Goal: Information Seeking & Learning: Learn about a topic

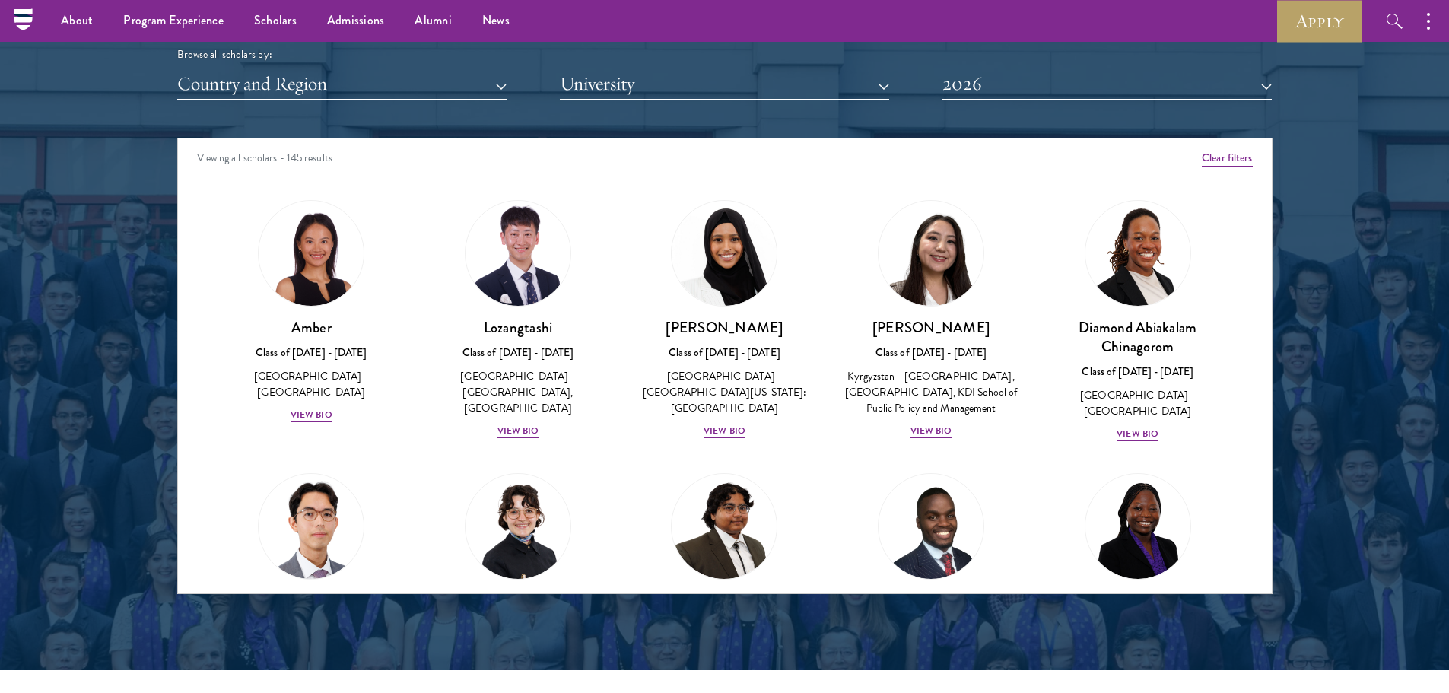
scroll to position [1749, 0]
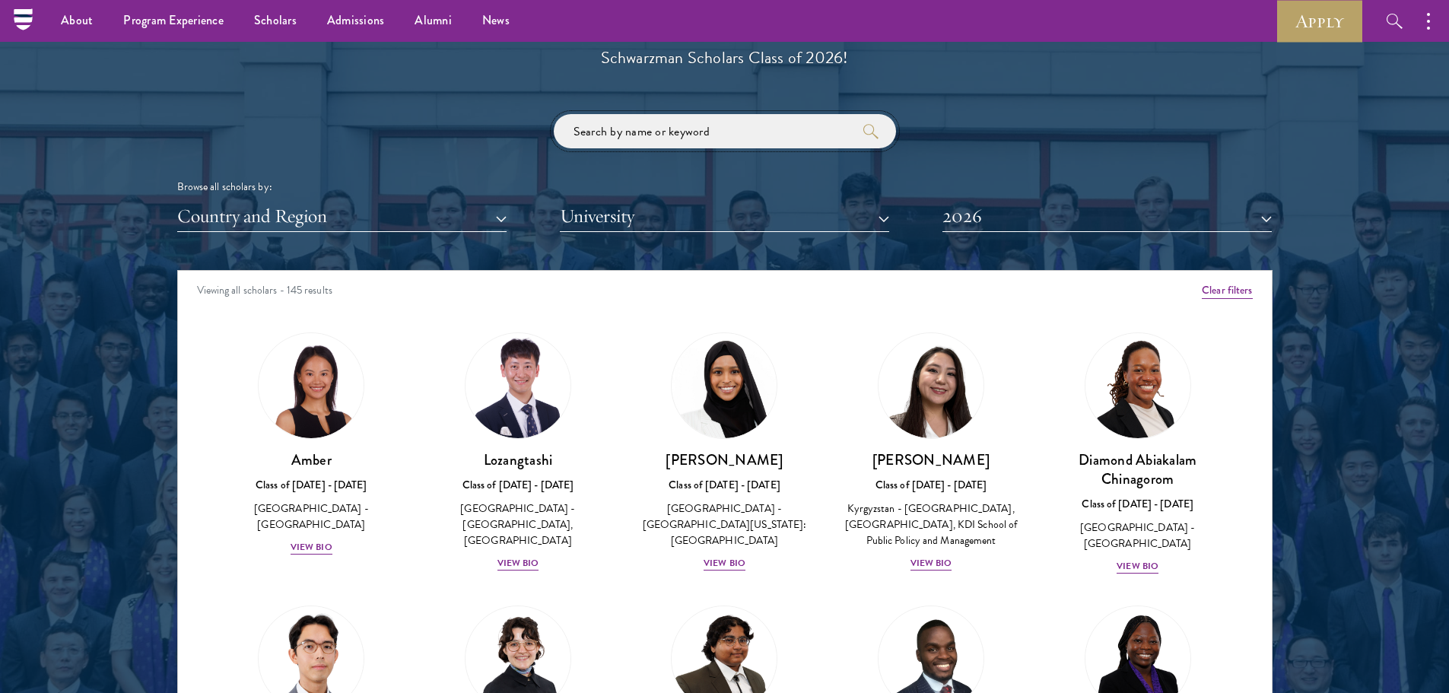
click at [738, 135] on input "search" at bounding box center [725, 131] width 342 height 34
click at [863, 124] on button "submit" at bounding box center [870, 131] width 15 height 15
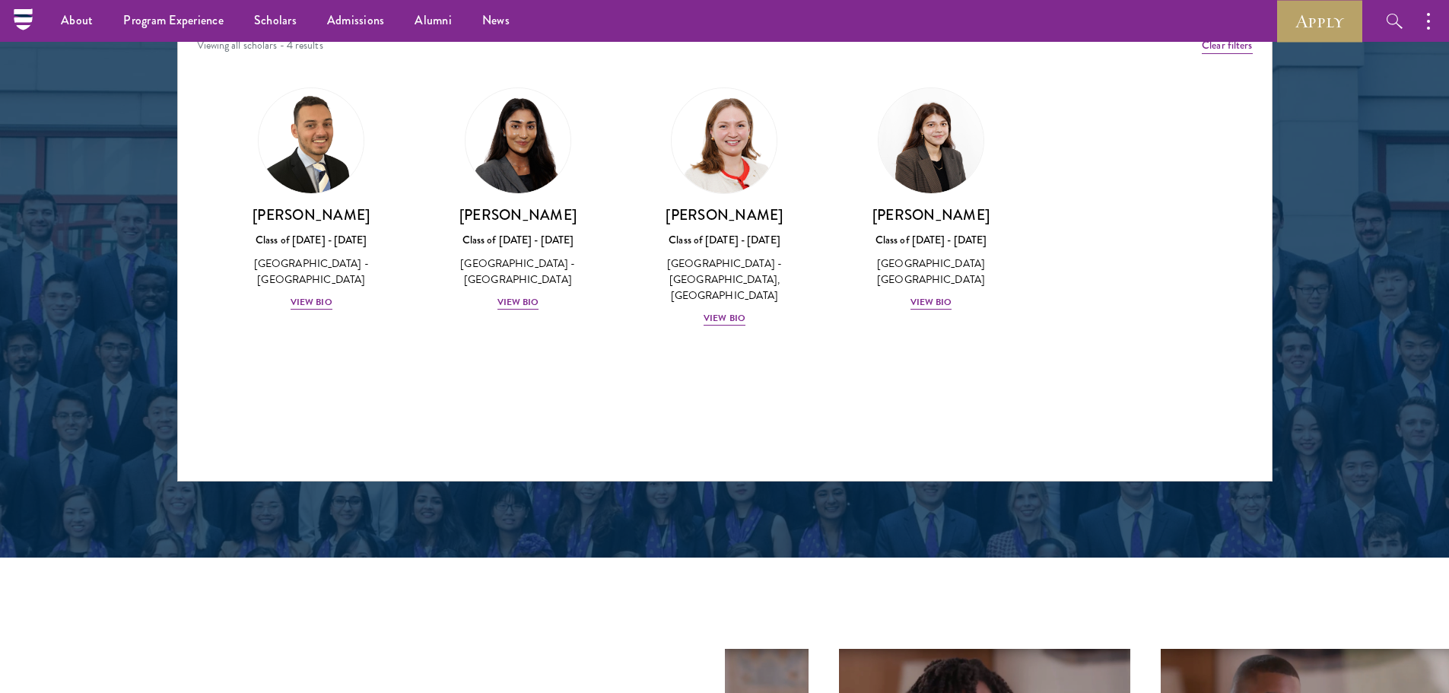
scroll to position [1825, 0]
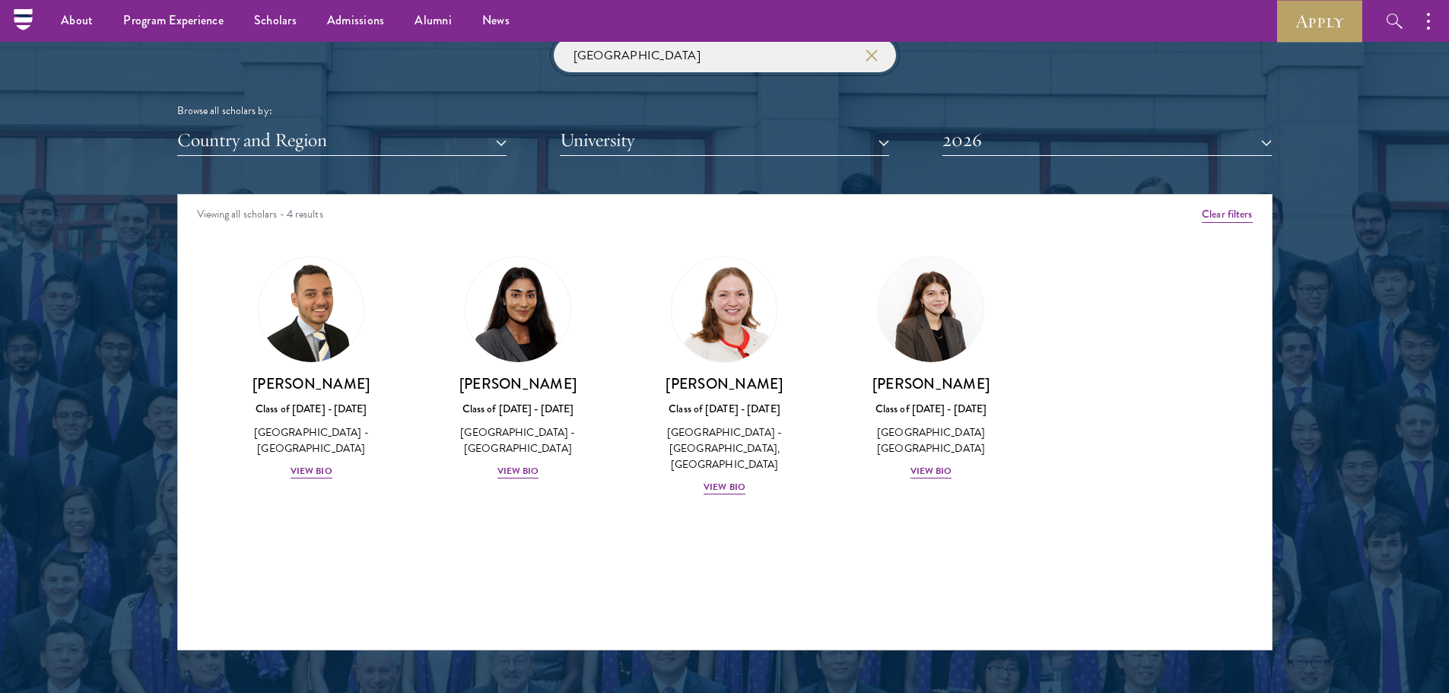
type input "[GEOGRAPHIC_DATA]"
click at [1075, 141] on button "2026" at bounding box center [1106, 140] width 329 height 31
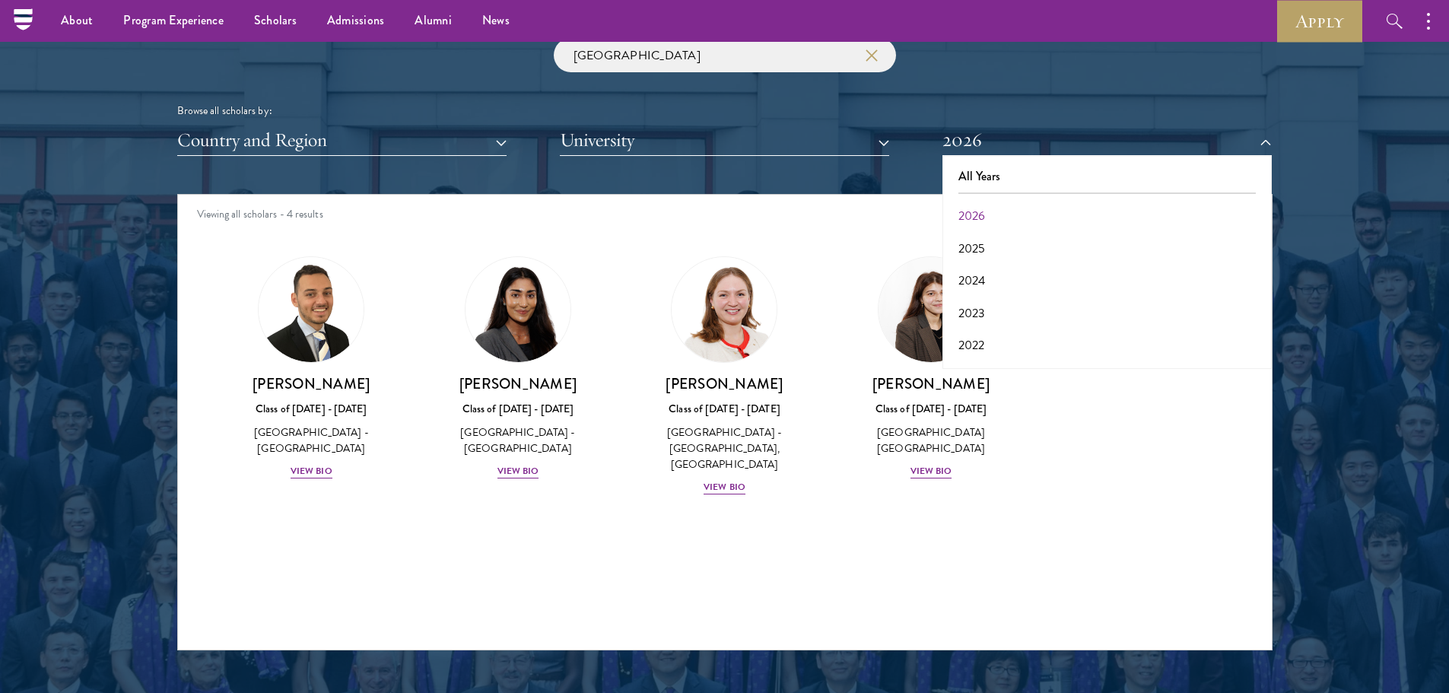
click at [895, 212] on div "Viewing all scholars - 4 results" at bounding box center [725, 216] width 1094 height 43
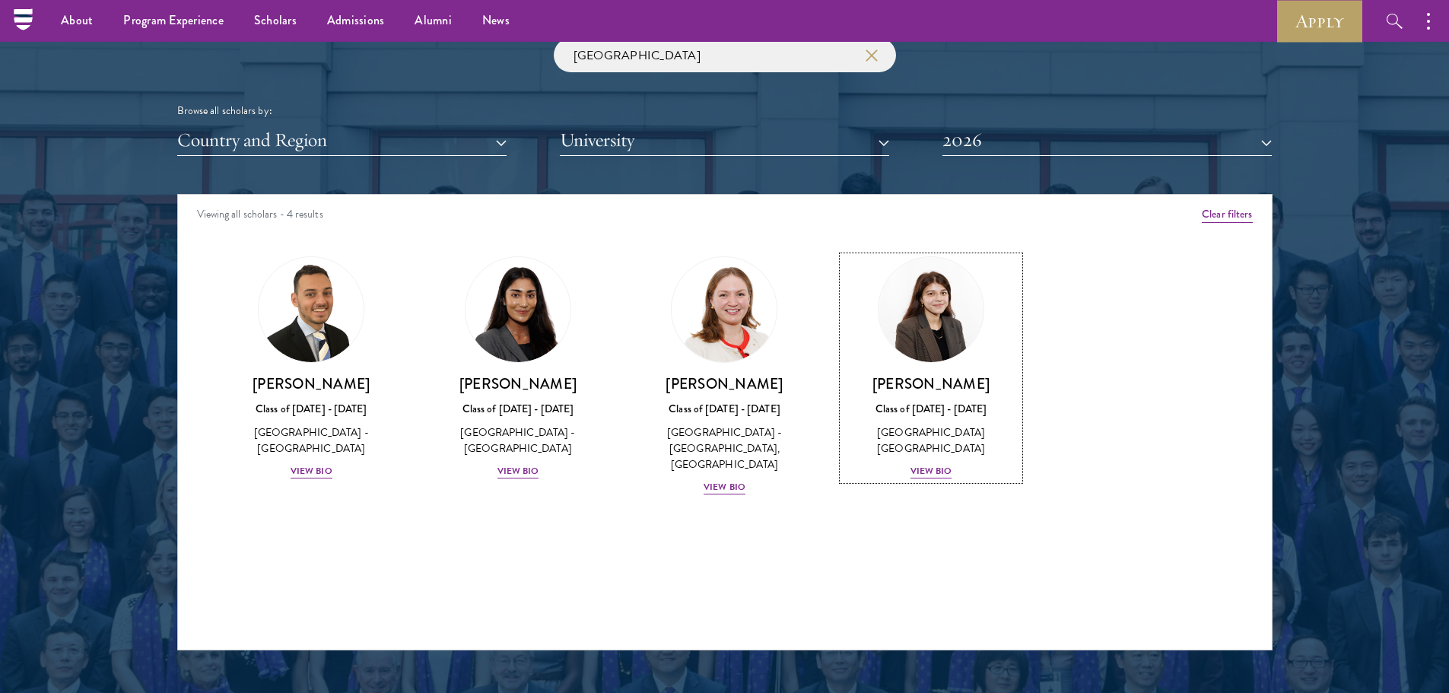
click at [941, 469] on div "View Bio" at bounding box center [931, 471] width 42 height 14
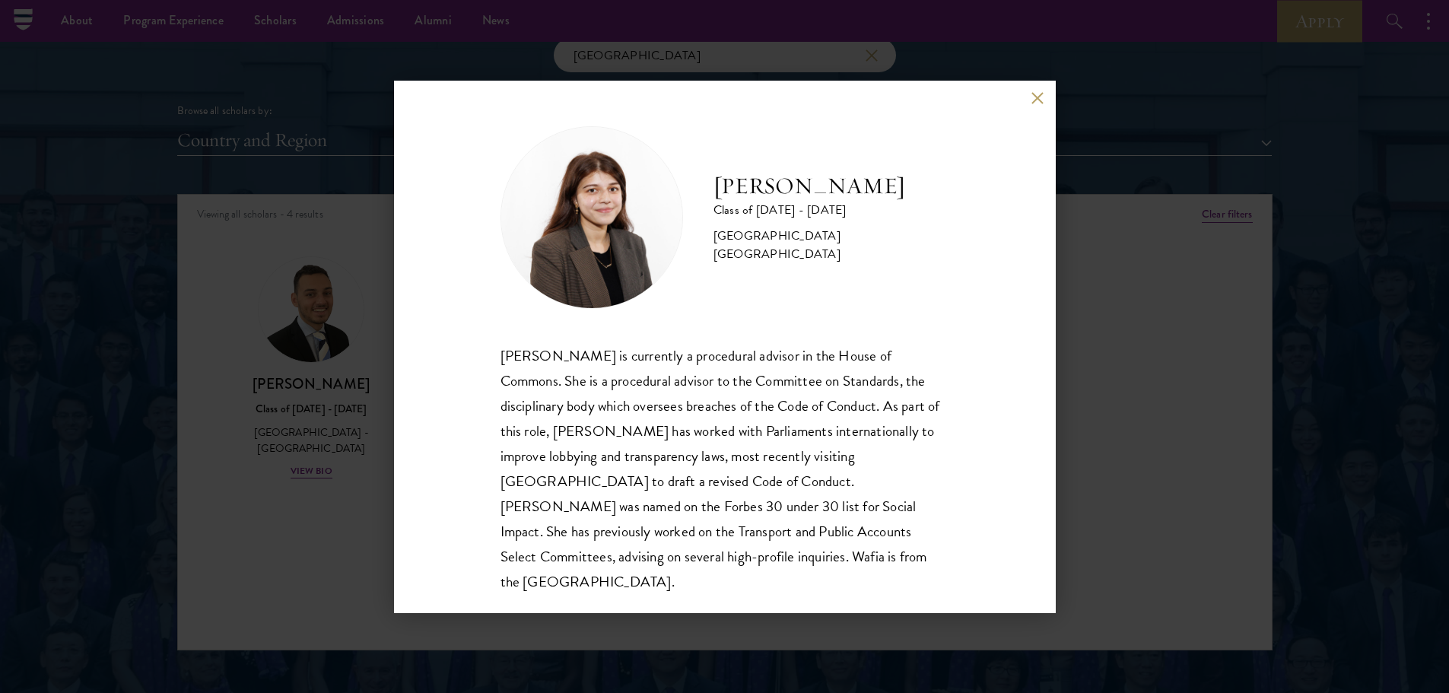
scroll to position [2, 0]
click at [1205, 302] on div "[PERSON_NAME] Class of [DATE] - [DATE] [GEOGRAPHIC_DATA] - [GEOGRAPHIC_DATA] [G…" at bounding box center [724, 346] width 1449 height 693
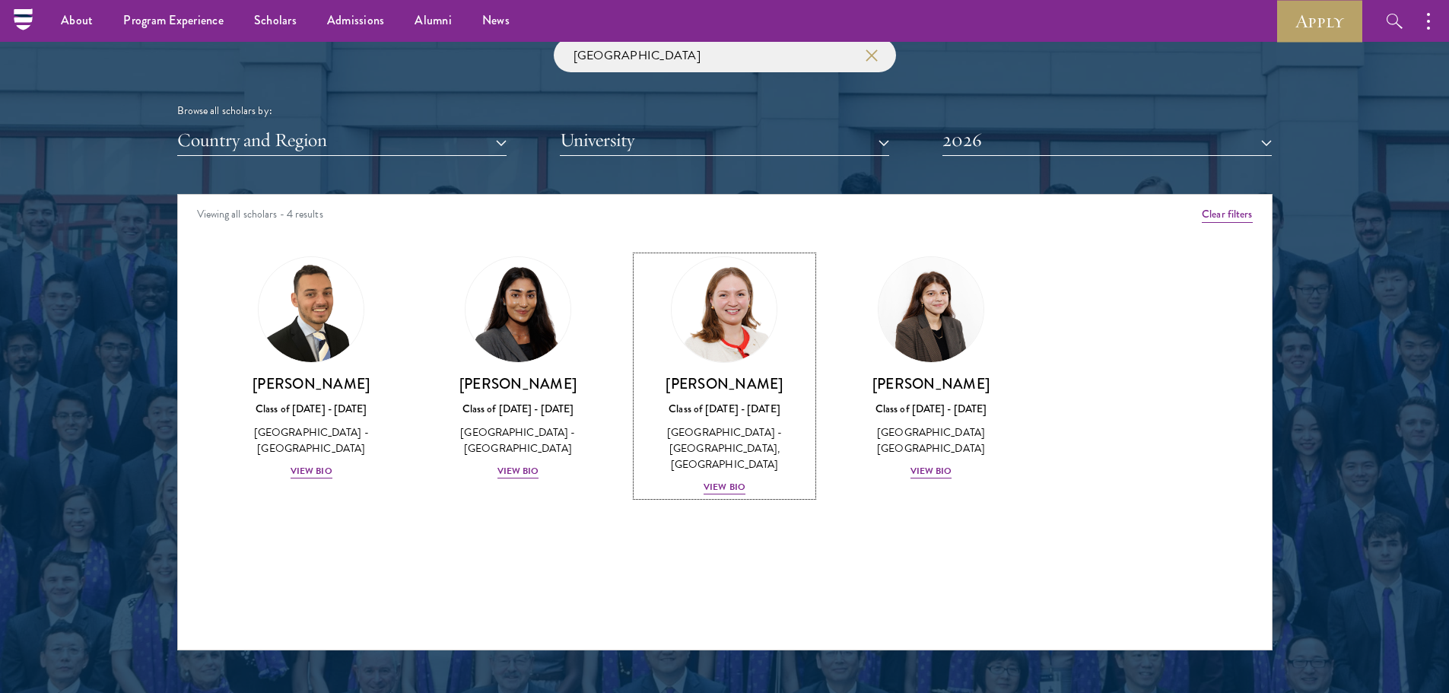
click at [713, 480] on div "View Bio" at bounding box center [724, 487] width 42 height 14
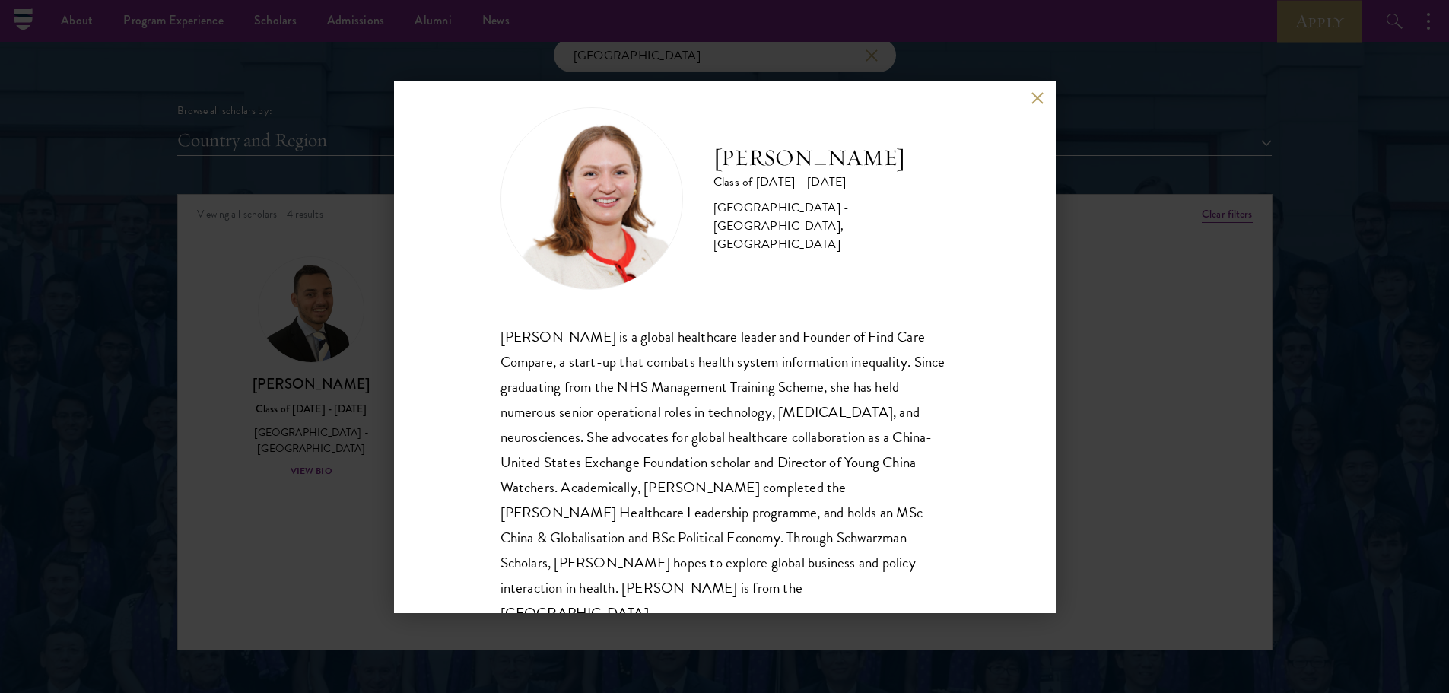
scroll to position [52, 0]
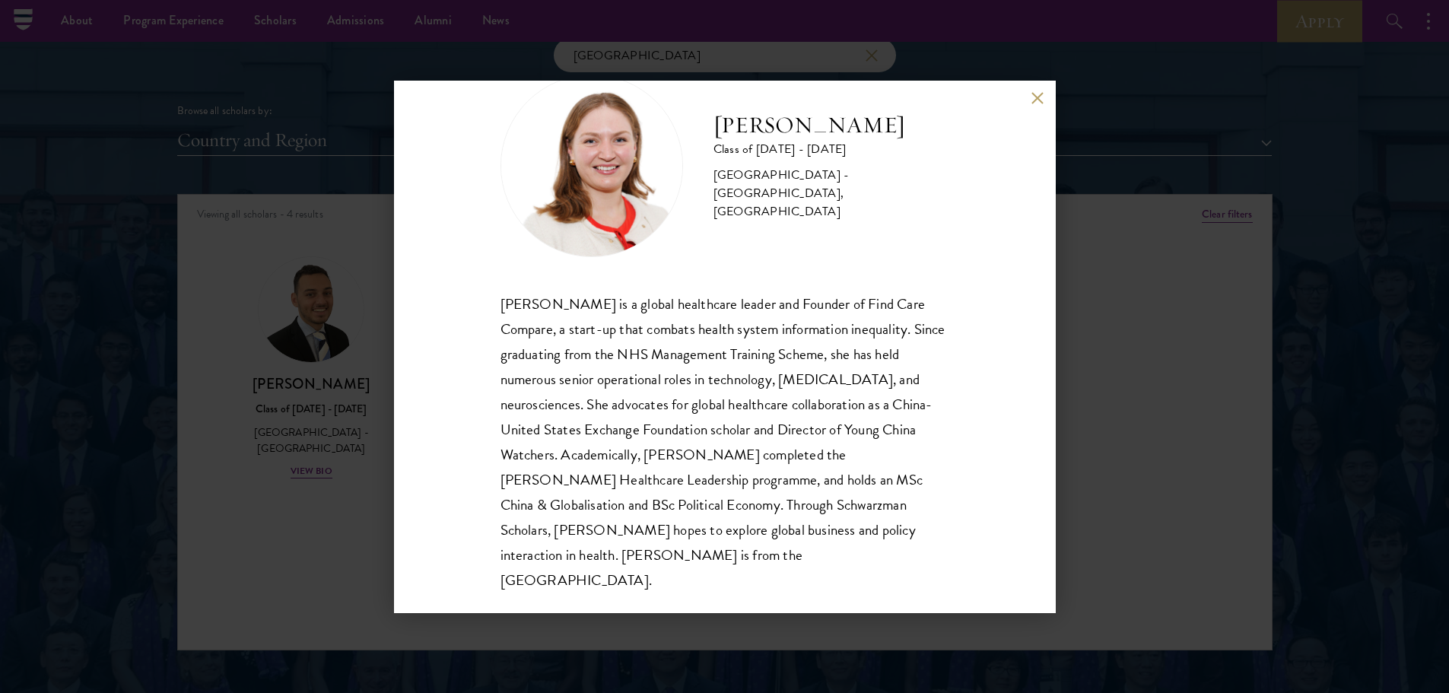
drag, startPoint x: 732, startPoint y: 459, endPoint x: 669, endPoint y: 578, distance: 135.4
click at [669, 578] on div "[PERSON_NAME] Class of [DATE] - [DATE] [GEOGRAPHIC_DATA] - [GEOGRAPHIC_DATA], […" at bounding box center [725, 347] width 662 height 532
drag, startPoint x: 669, startPoint y: 560, endPoint x: 931, endPoint y: 550, distance: 261.8
click at [931, 550] on div "[PERSON_NAME] is a global healthcare leader and Founder of Find Care Compare, a…" at bounding box center [724, 442] width 449 height 302
drag, startPoint x: 951, startPoint y: 531, endPoint x: 934, endPoint y: 551, distance: 25.9
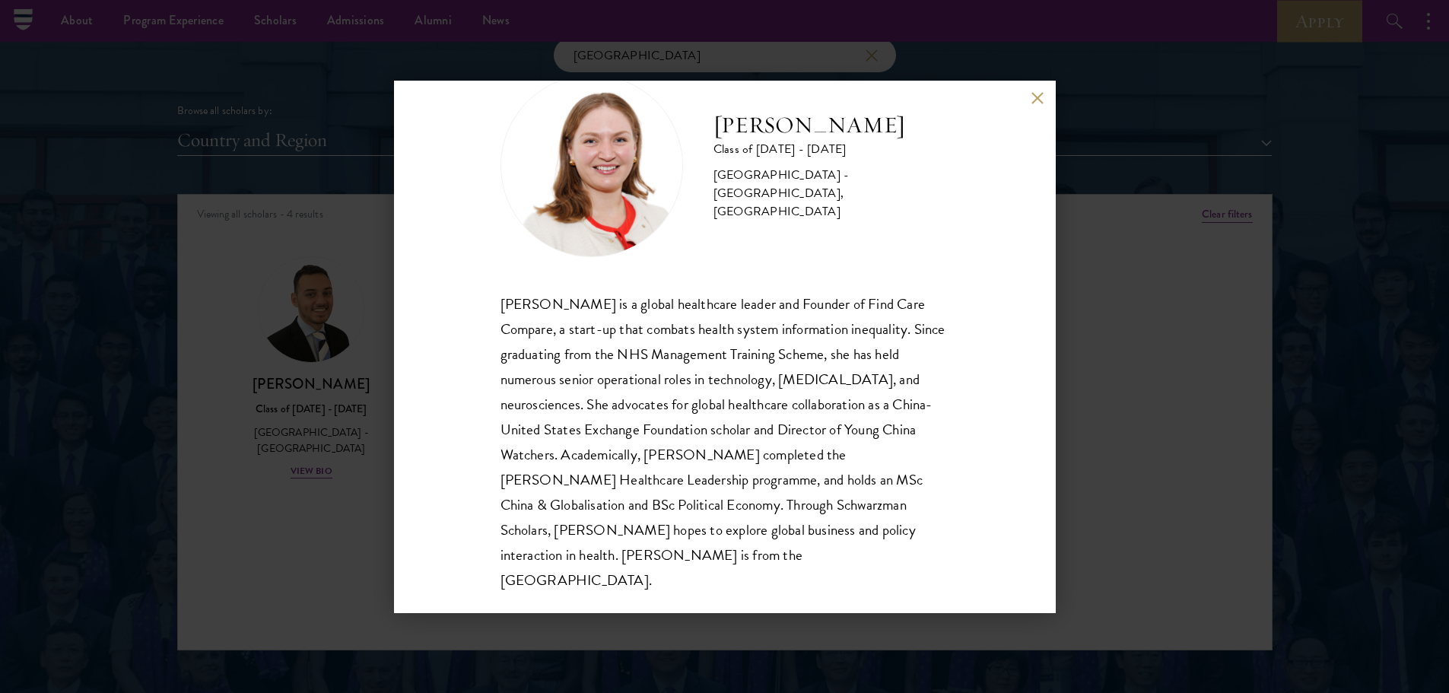
click at [934, 551] on div "[PERSON_NAME] is a global healthcare leader and Founder of Find Care Compare, a…" at bounding box center [724, 442] width 449 height 302
click at [753, 429] on div "[PERSON_NAME] is a global healthcare leader and Founder of Find Care Compare, a…" at bounding box center [724, 442] width 449 height 302
click at [754, 430] on div "[PERSON_NAME] is a global healthcare leader and Founder of Find Care Compare, a…" at bounding box center [724, 442] width 449 height 302
drag, startPoint x: 750, startPoint y: 432, endPoint x: 897, endPoint y: 411, distance: 149.1
click at [897, 411] on div "[PERSON_NAME] is a global healthcare leader and Founder of Find Care Compare, a…" at bounding box center [724, 442] width 449 height 302
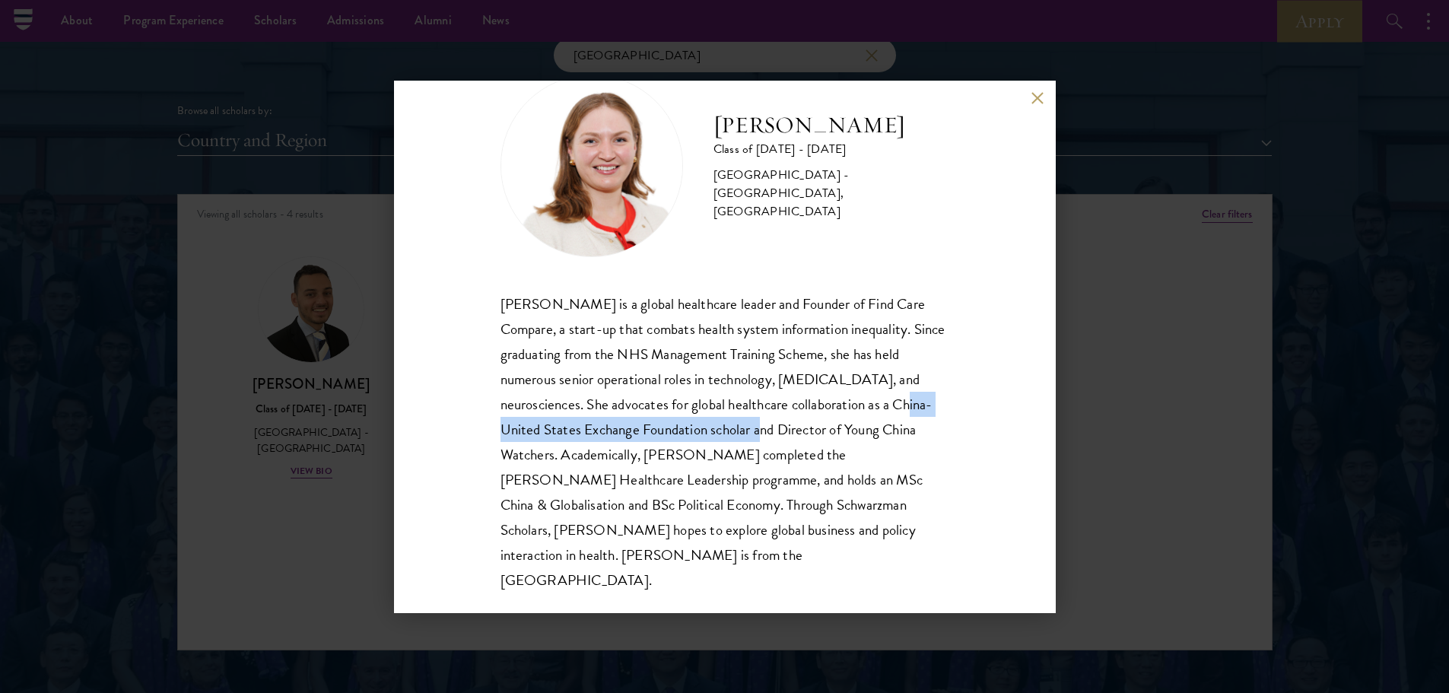
copy div "China-United States Exchange Foundation scholar"
drag, startPoint x: 274, startPoint y: 311, endPoint x: 313, endPoint y: 342, distance: 50.4
click at [274, 313] on div "[PERSON_NAME] Class of [DATE] - [DATE] [GEOGRAPHIC_DATA] - [GEOGRAPHIC_DATA], […" at bounding box center [724, 346] width 1449 height 693
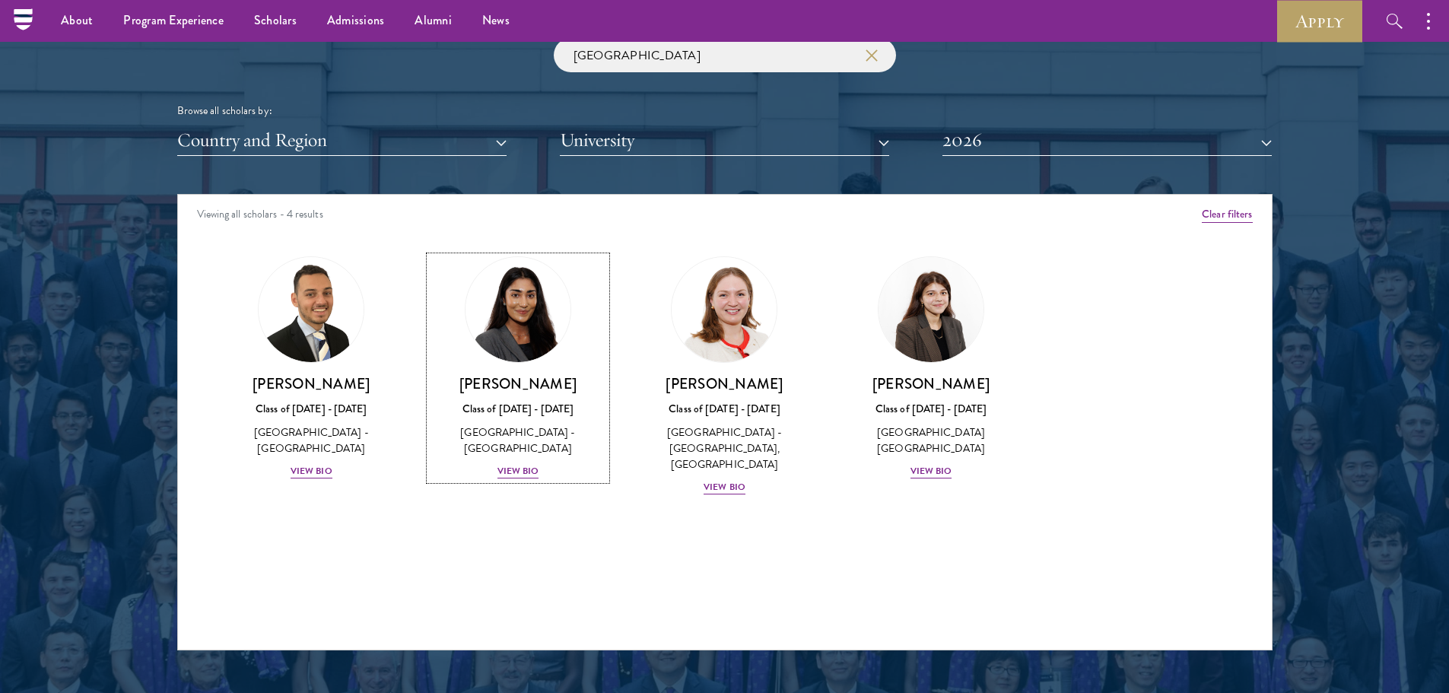
click at [510, 467] on div "View Bio" at bounding box center [518, 471] width 42 height 14
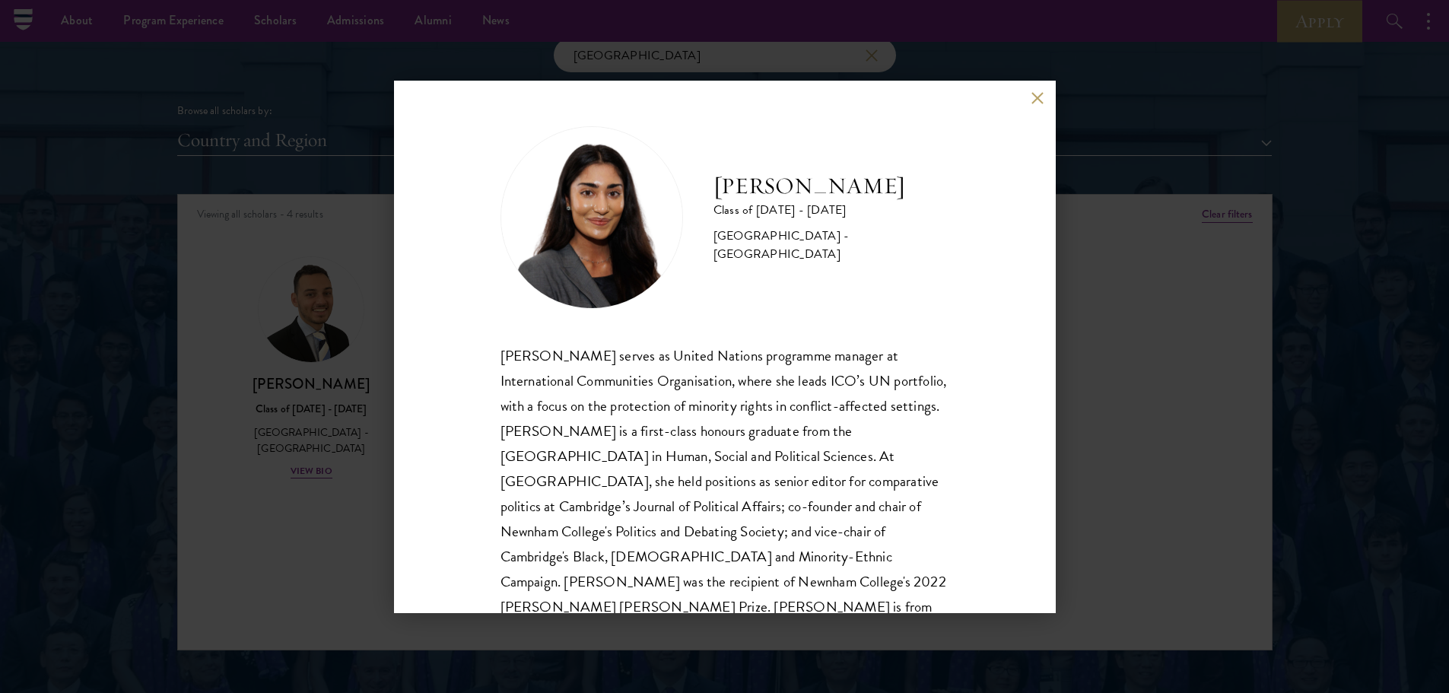
drag, startPoint x: 513, startPoint y: 460, endPoint x: 482, endPoint y: 458, distance: 30.5
click at [482, 458] on div "[PERSON_NAME] Class of [DATE] - [DATE] [GEOGRAPHIC_DATA] - [GEOGRAPHIC_DATA] [P…" at bounding box center [725, 347] width 662 height 532
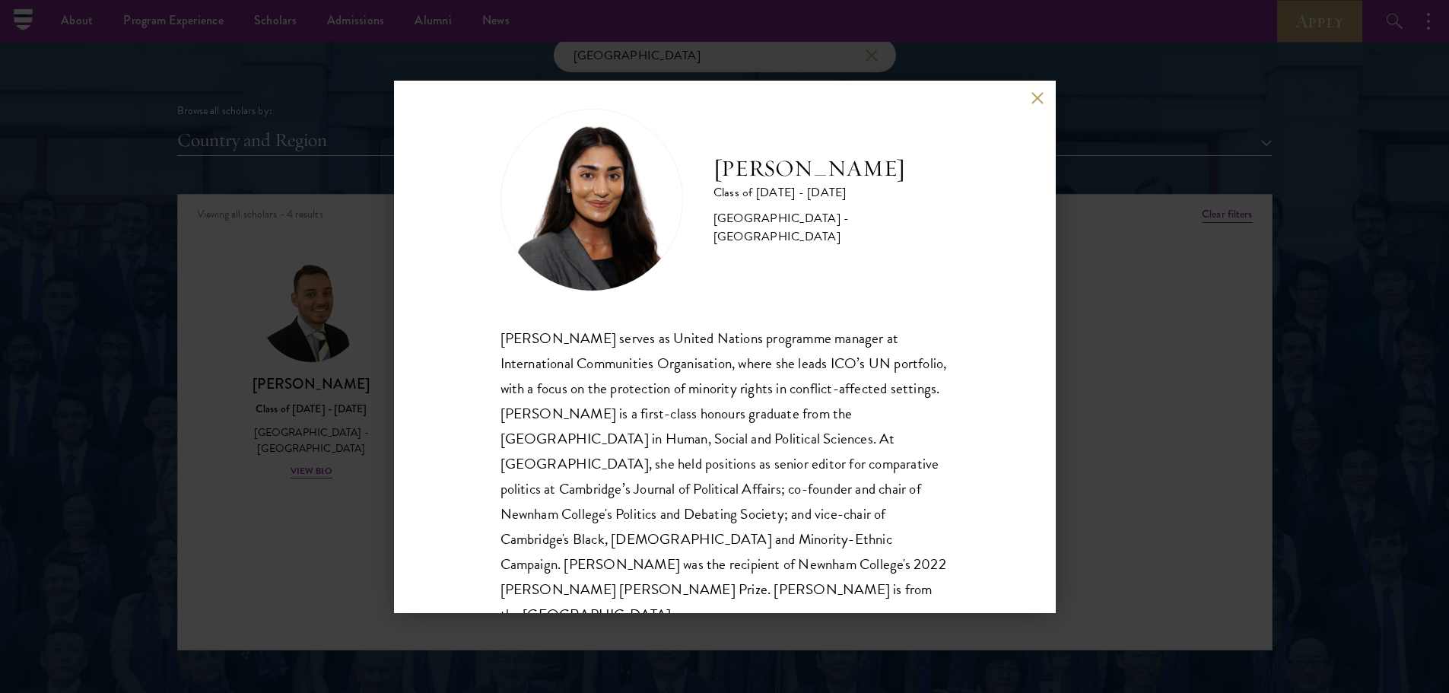
scroll to position [27, 0]
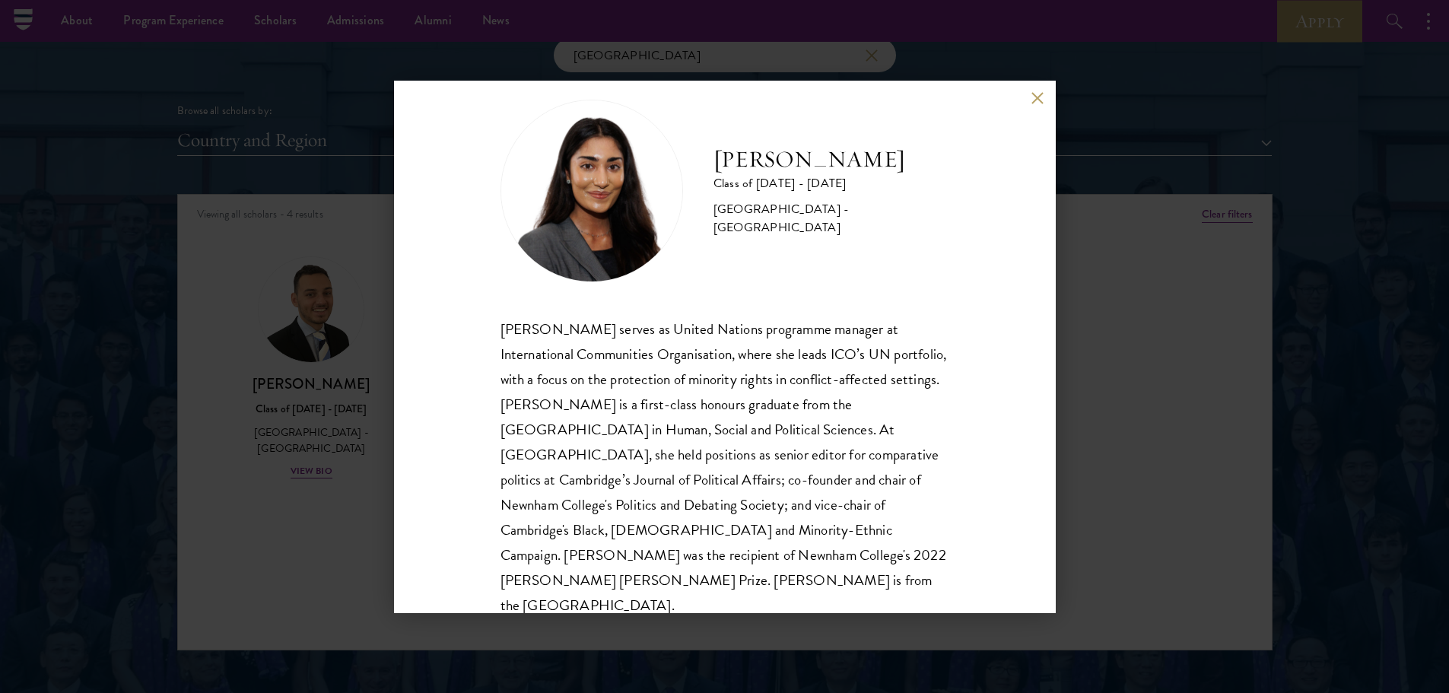
click at [293, 524] on div "[PERSON_NAME] Class of [DATE] - [DATE] [GEOGRAPHIC_DATA] - [GEOGRAPHIC_DATA] [P…" at bounding box center [724, 346] width 1449 height 693
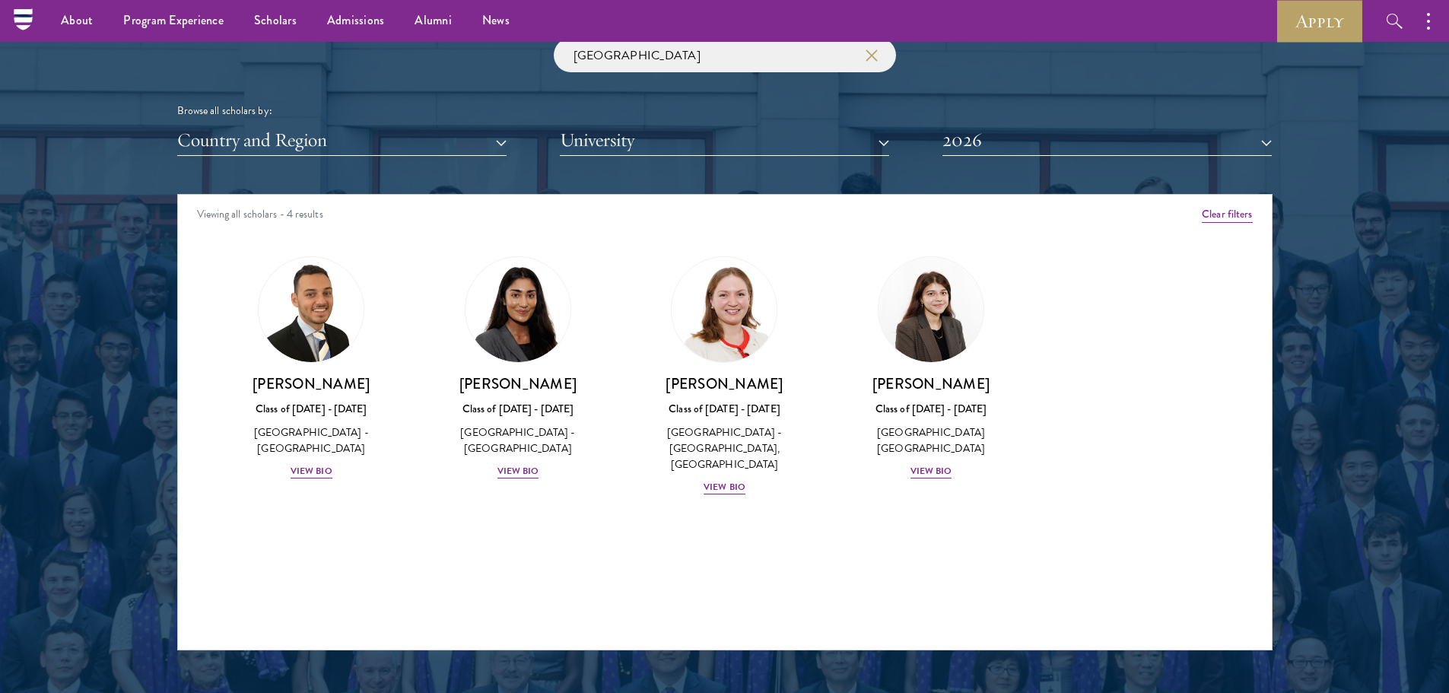
drag, startPoint x: 302, startPoint y: 475, endPoint x: 311, endPoint y: 468, distance: 11.0
click at [312, 467] on div "View Bio" at bounding box center [312, 471] width 42 height 14
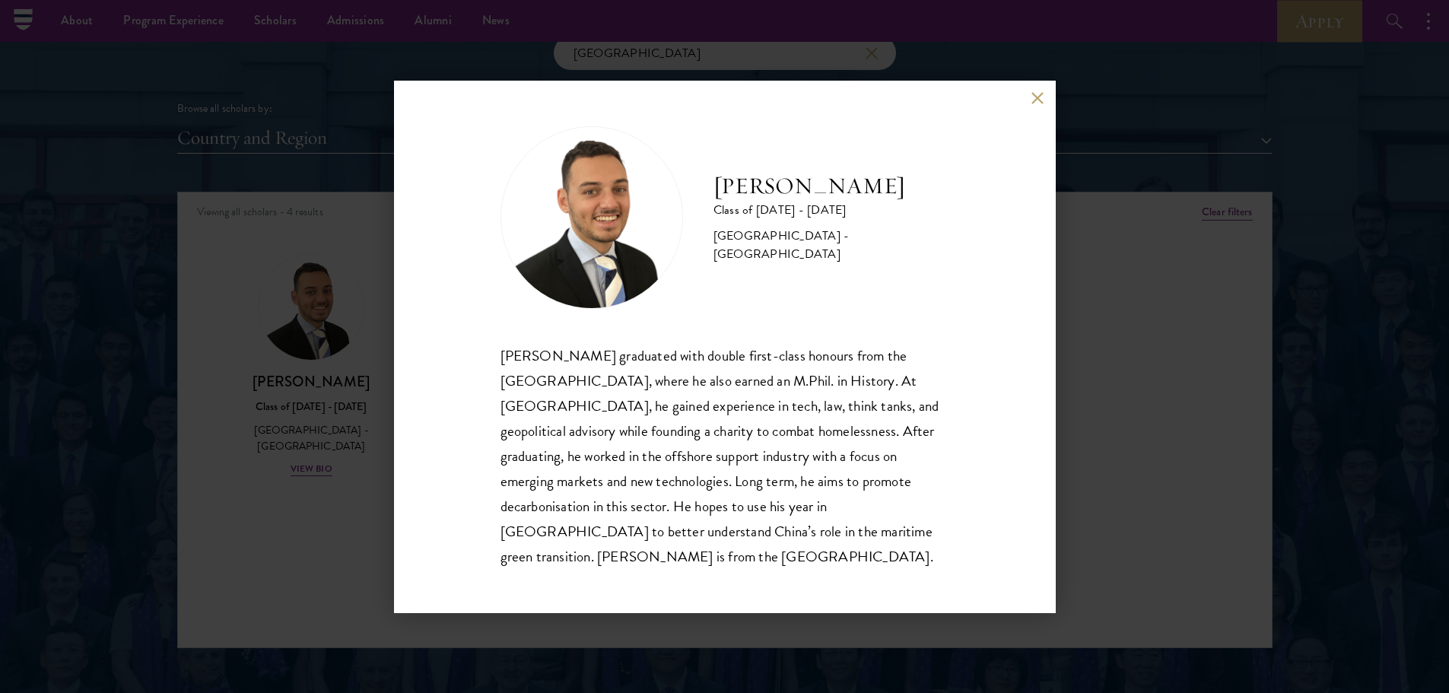
scroll to position [1825, 0]
click at [342, 331] on div "[PERSON_NAME] Class of [DATE] - [DATE] [GEOGRAPHIC_DATA] - [GEOGRAPHIC_DATA] [P…" at bounding box center [724, 346] width 1449 height 693
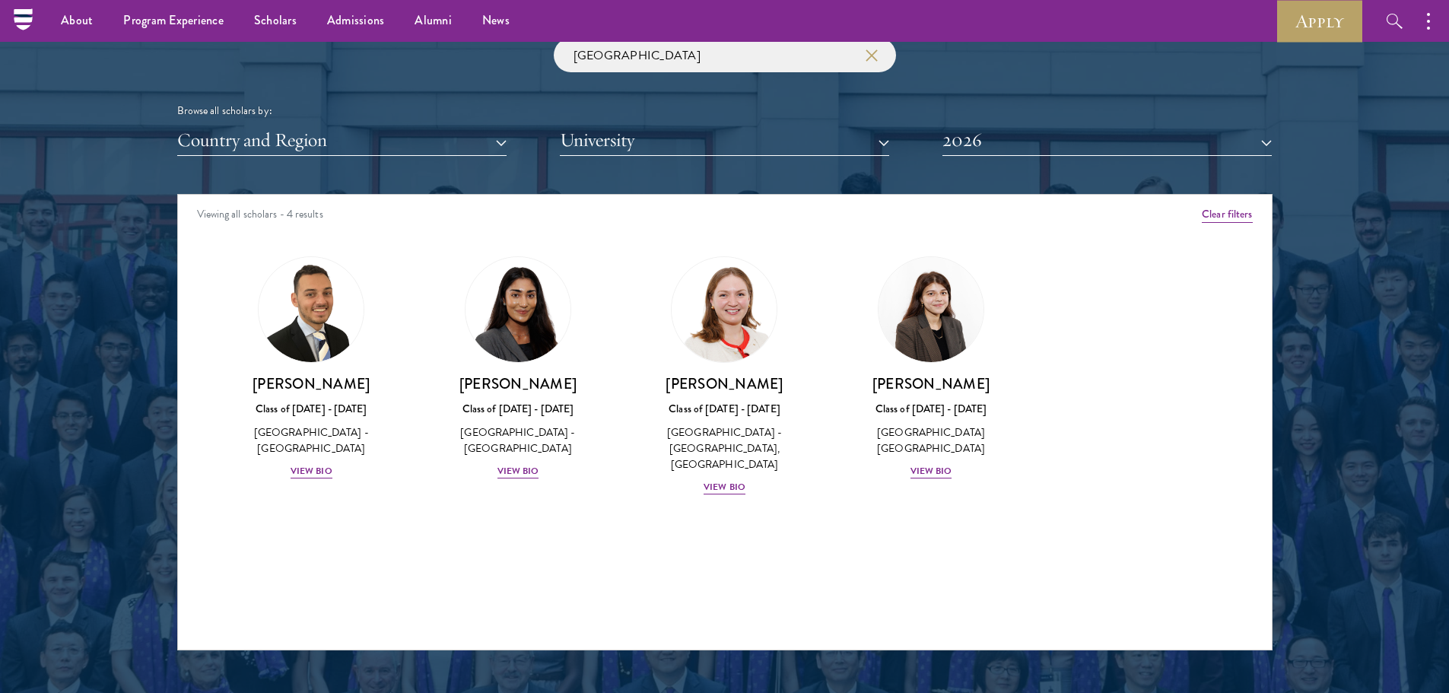
click at [512, 481] on div "[PERSON_NAME] Class of [DATE] - [DATE] [GEOGRAPHIC_DATA] - [GEOGRAPHIC_DATA] Vi…" at bounding box center [517, 368] width 207 height 254
click at [517, 463] on div "[PERSON_NAME] Class of [DATE] - [DATE] [GEOGRAPHIC_DATA] - [GEOGRAPHIC_DATA] Vi…" at bounding box center [518, 427] width 176 height 106
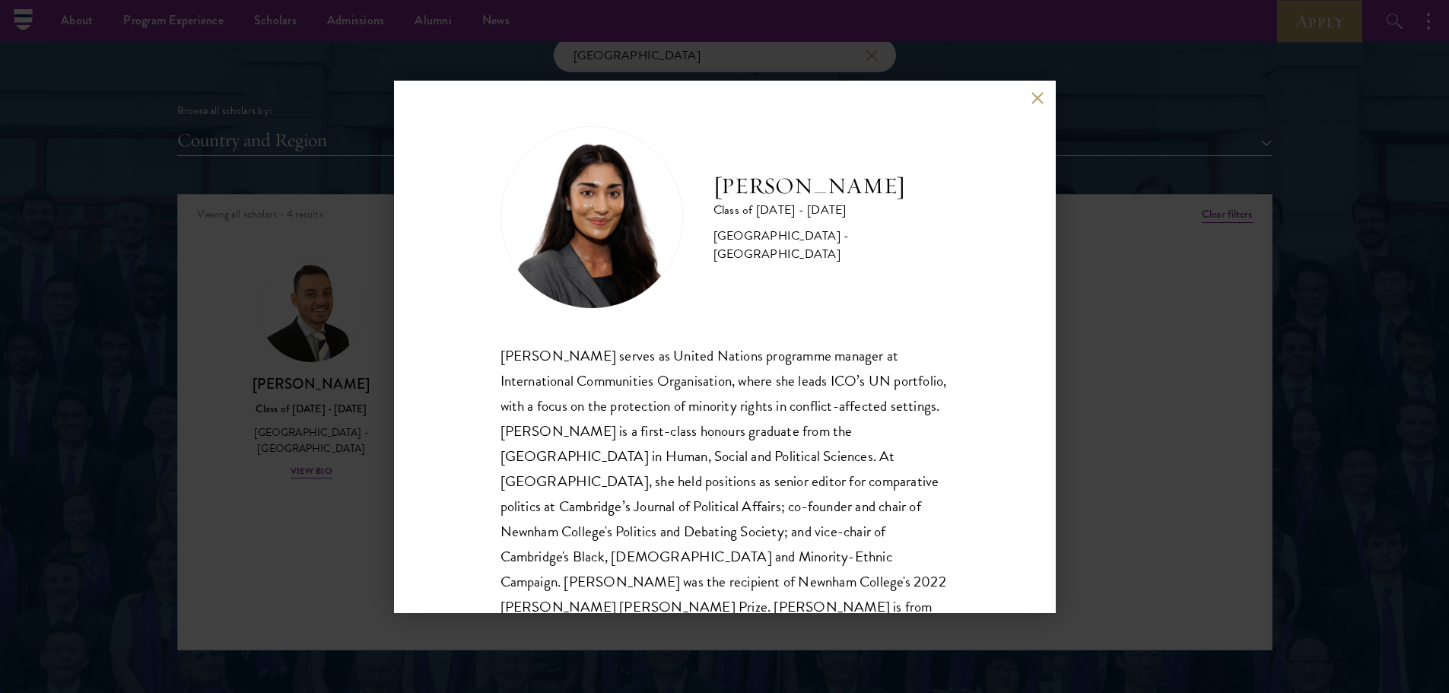
scroll to position [27, 0]
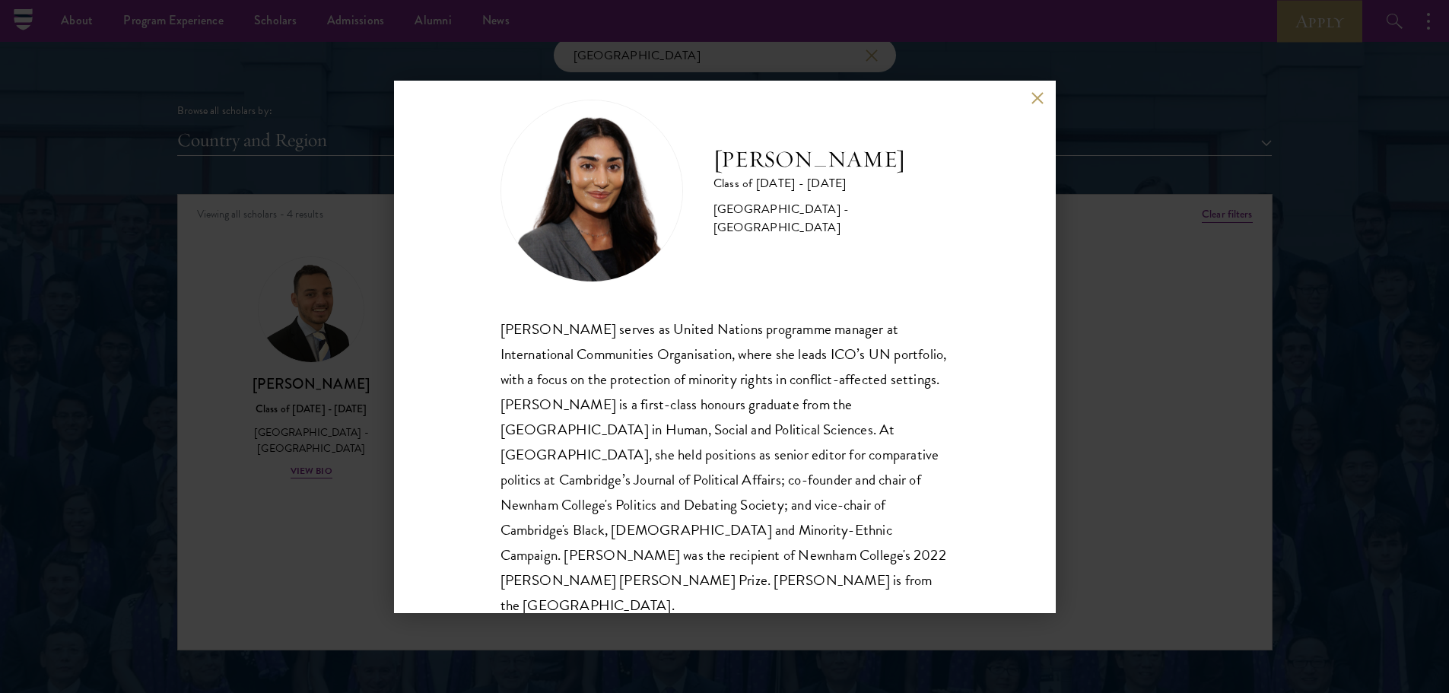
click at [346, 515] on div "[PERSON_NAME] Class of [DATE] - [DATE] [GEOGRAPHIC_DATA] - [GEOGRAPHIC_DATA] [P…" at bounding box center [724, 346] width 1449 height 693
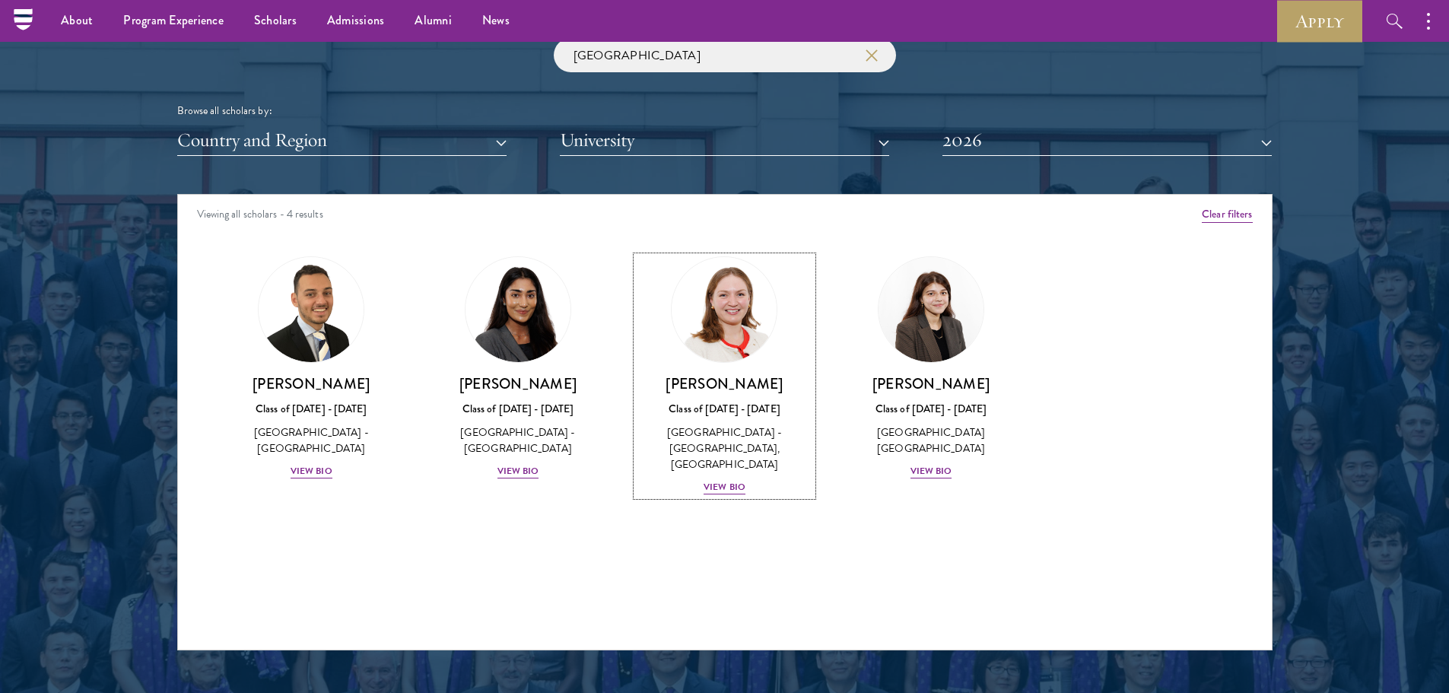
click at [751, 465] on div "[PERSON_NAME] Class of [DATE] - [DATE] [GEOGRAPHIC_DATA] - [GEOGRAPHIC_DATA] [G…" at bounding box center [725, 435] width 176 height 122
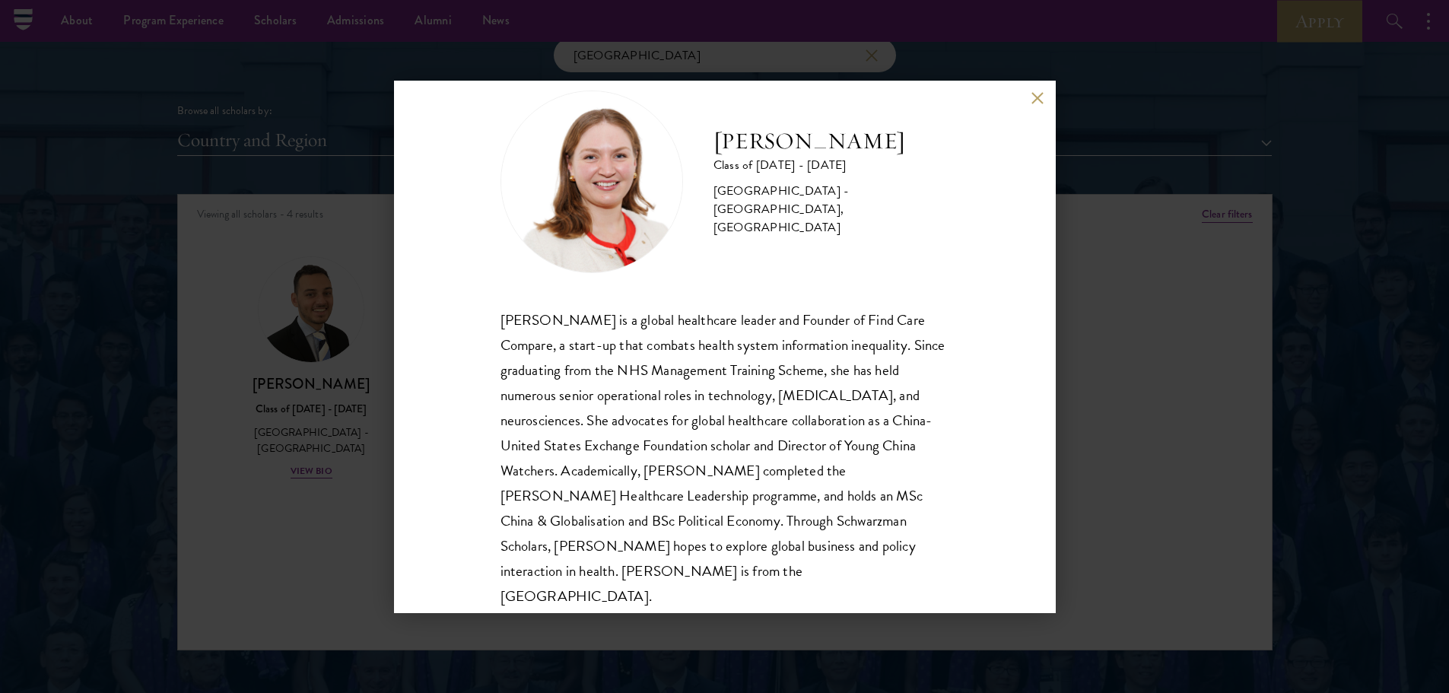
scroll to position [52, 0]
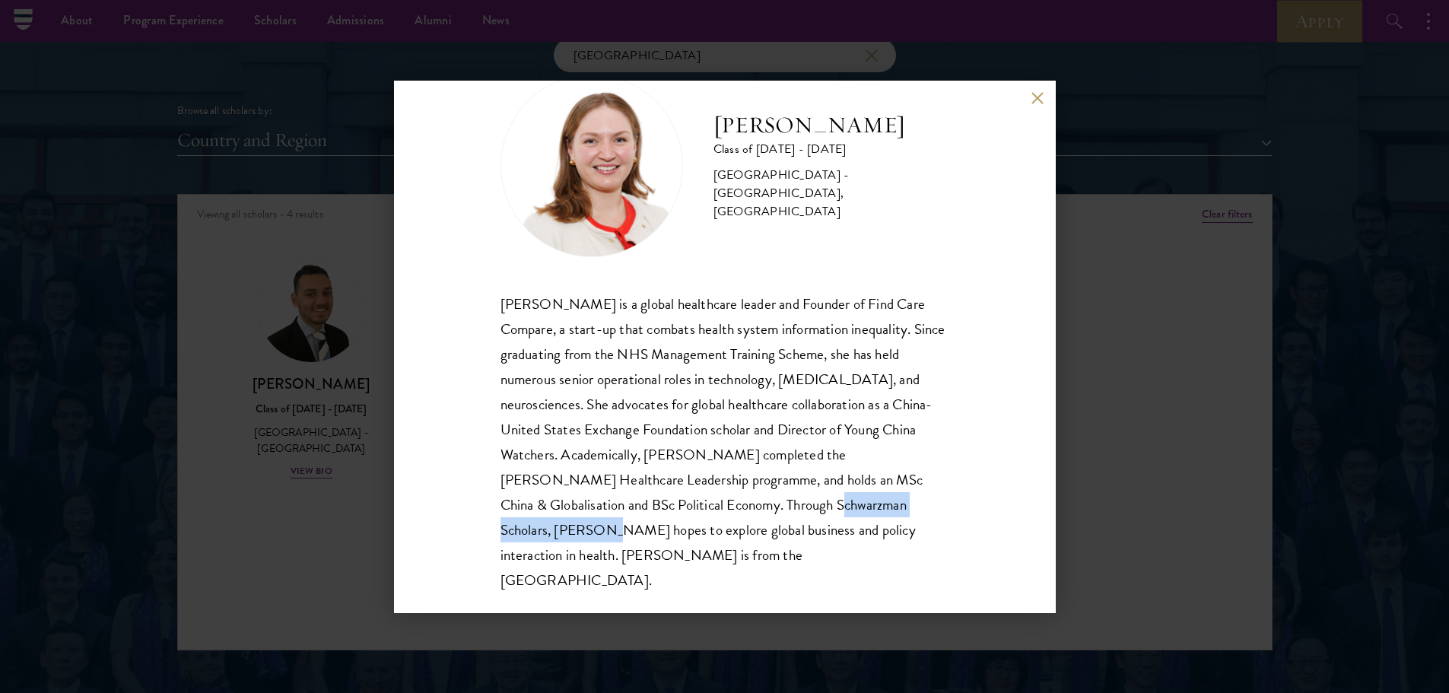
drag, startPoint x: 742, startPoint y: 505, endPoint x: 946, endPoint y: 511, distance: 204.7
click at [946, 511] on div "[PERSON_NAME] Class of [DATE] - [DATE] [GEOGRAPHIC_DATA] - [GEOGRAPHIC_DATA], […" at bounding box center [725, 347] width 662 height 532
copy div "Through Schwarzman Scholars,"
